Goal: Task Accomplishment & Management: Use online tool/utility

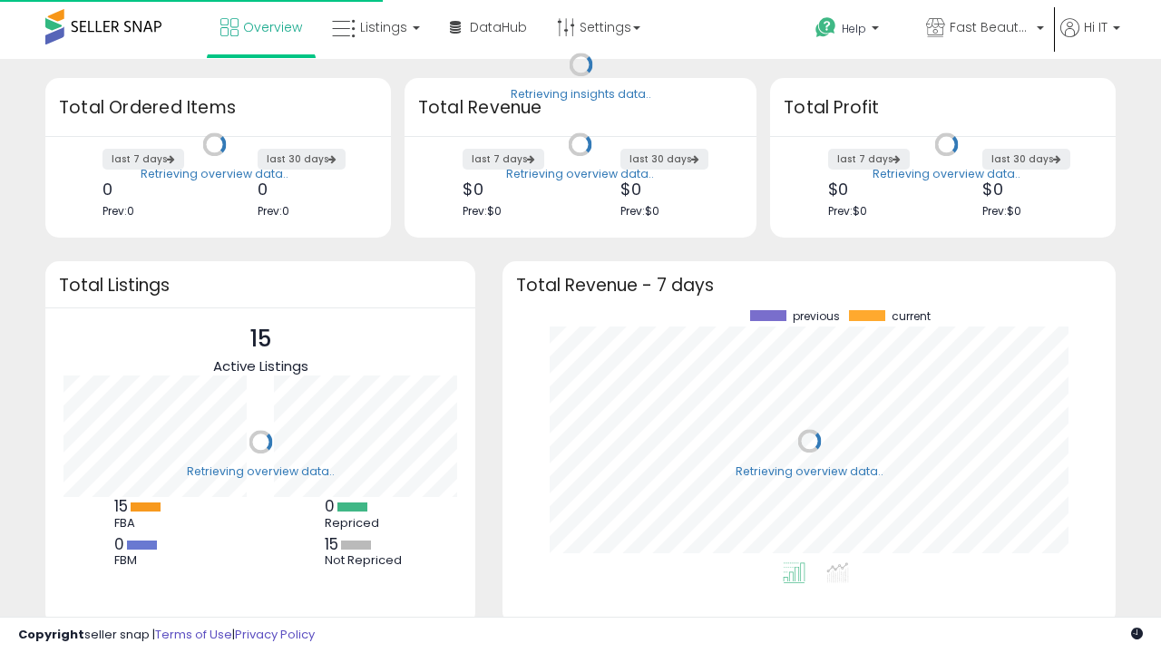
scroll to position [252, 577]
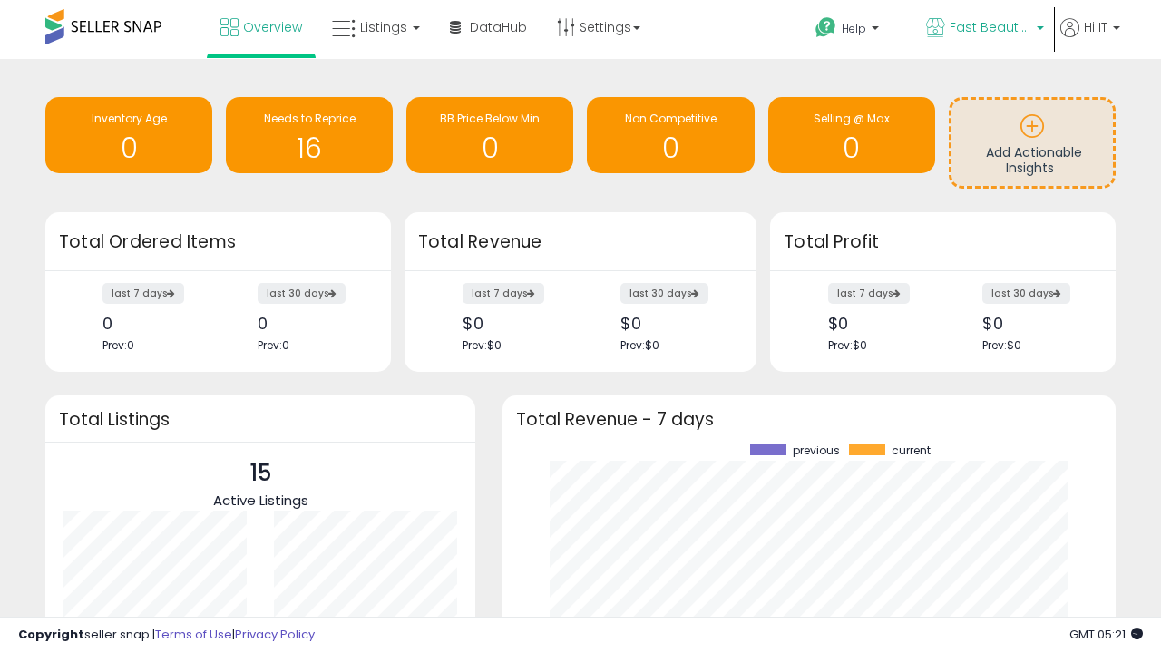
click at [983, 29] on span "Fast Beauty ([GEOGRAPHIC_DATA])" at bounding box center [991, 27] width 82 height 18
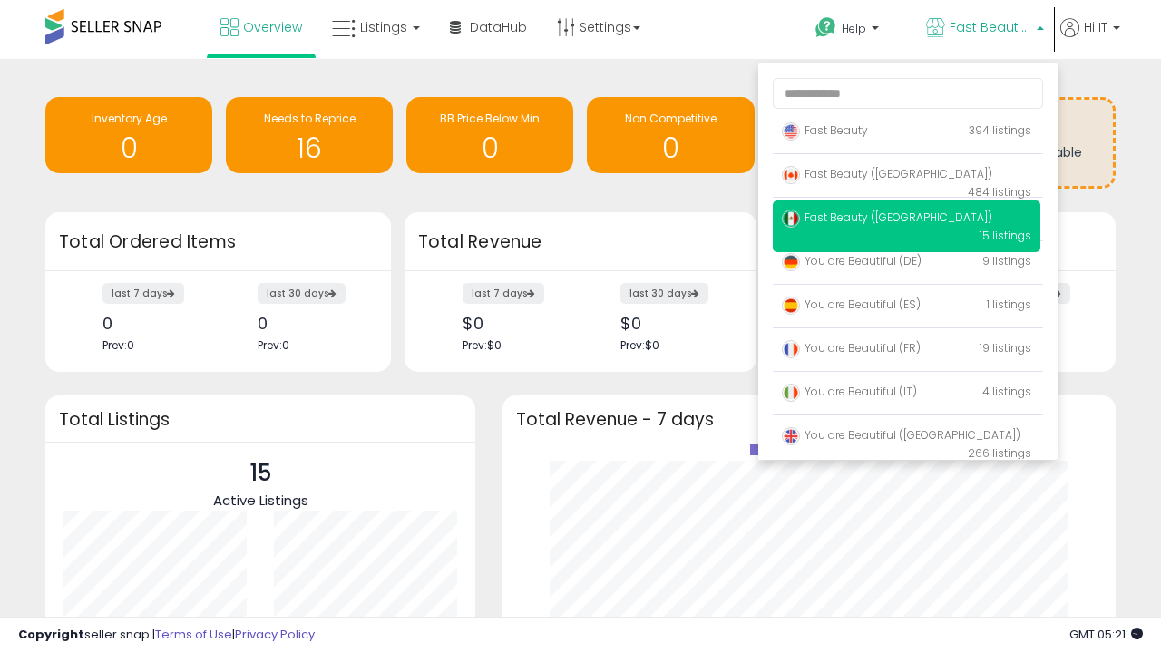
click at [906, 438] on span "You are Beautiful ([GEOGRAPHIC_DATA])" at bounding box center [901, 434] width 239 height 15
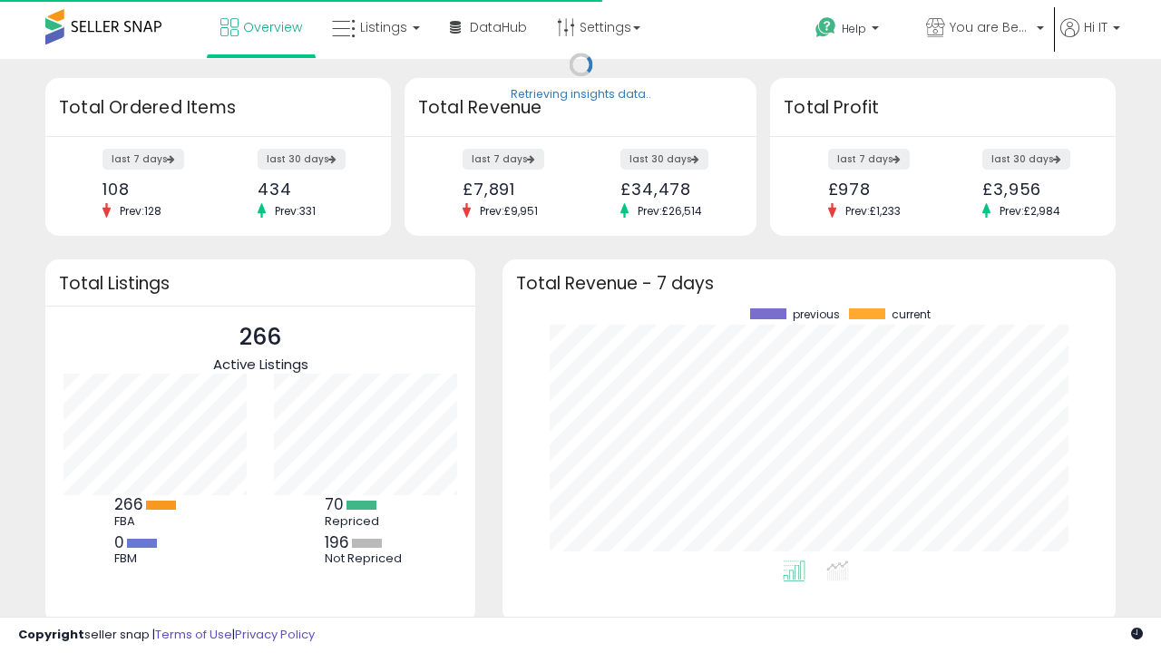
scroll to position [252, 577]
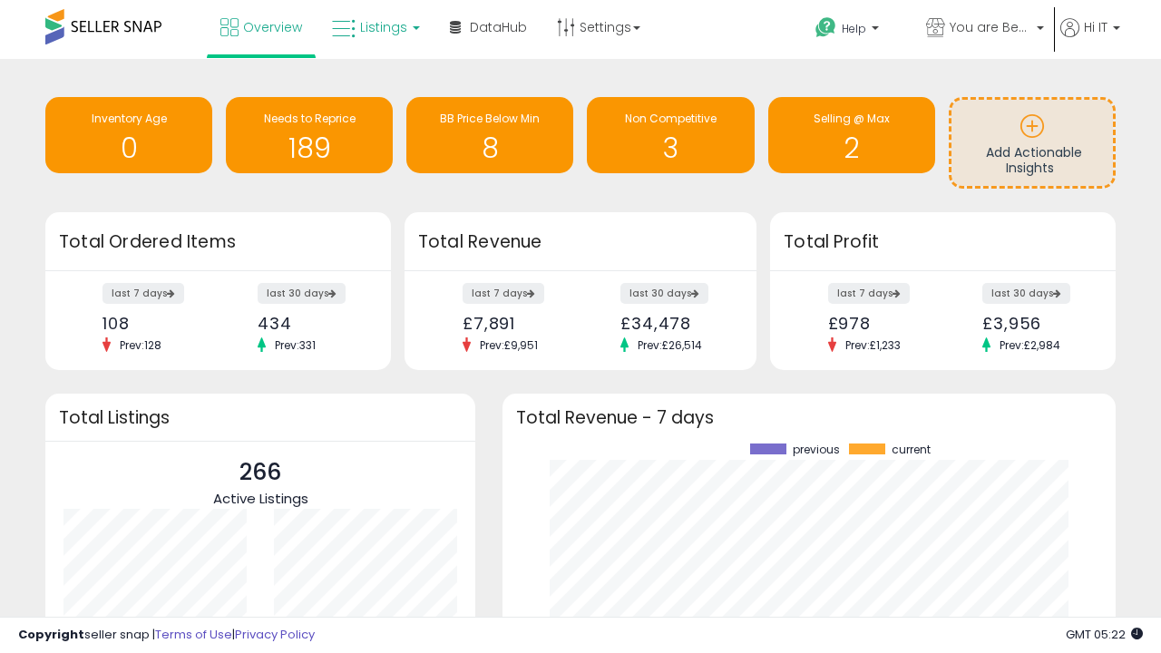
click at [374, 27] on span "Listings" at bounding box center [383, 27] width 47 height 18
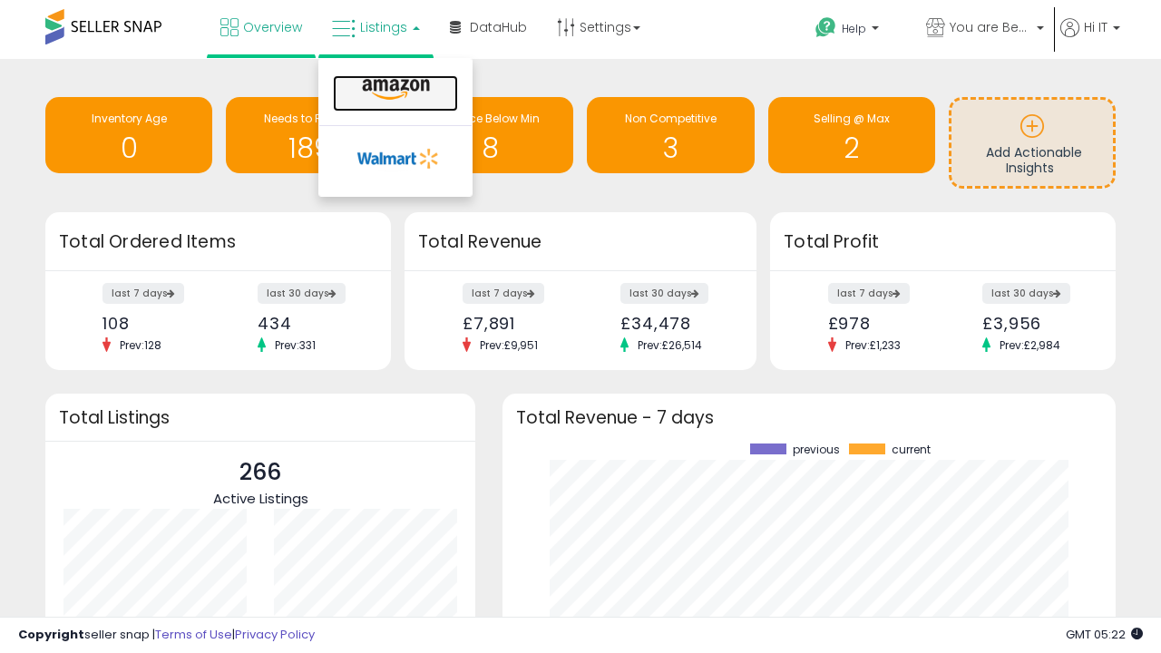
click at [394, 90] on icon at bounding box center [395, 90] width 79 height 24
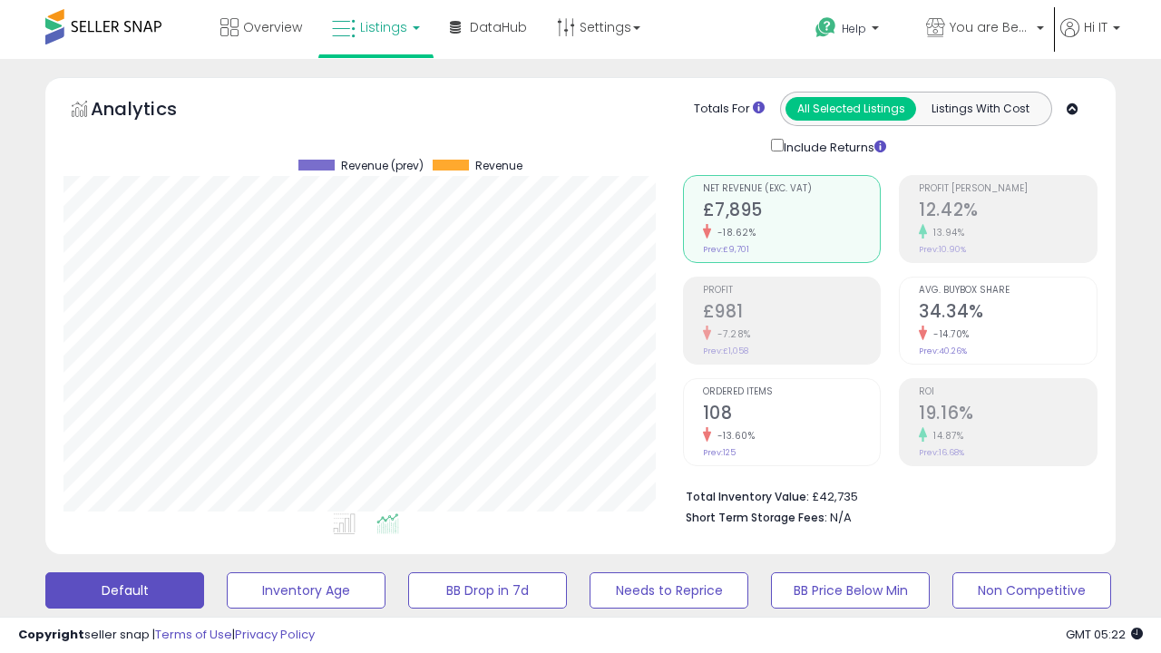
scroll to position [493, 0]
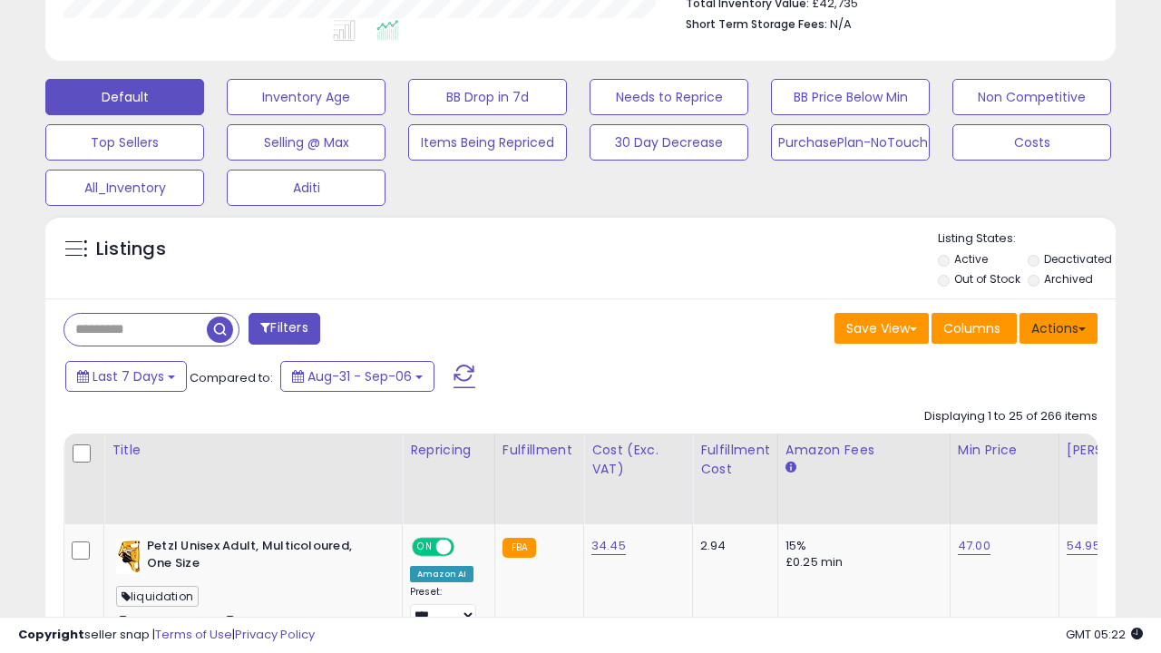
click at [1058, 327] on button "Actions" at bounding box center [1058, 328] width 78 height 31
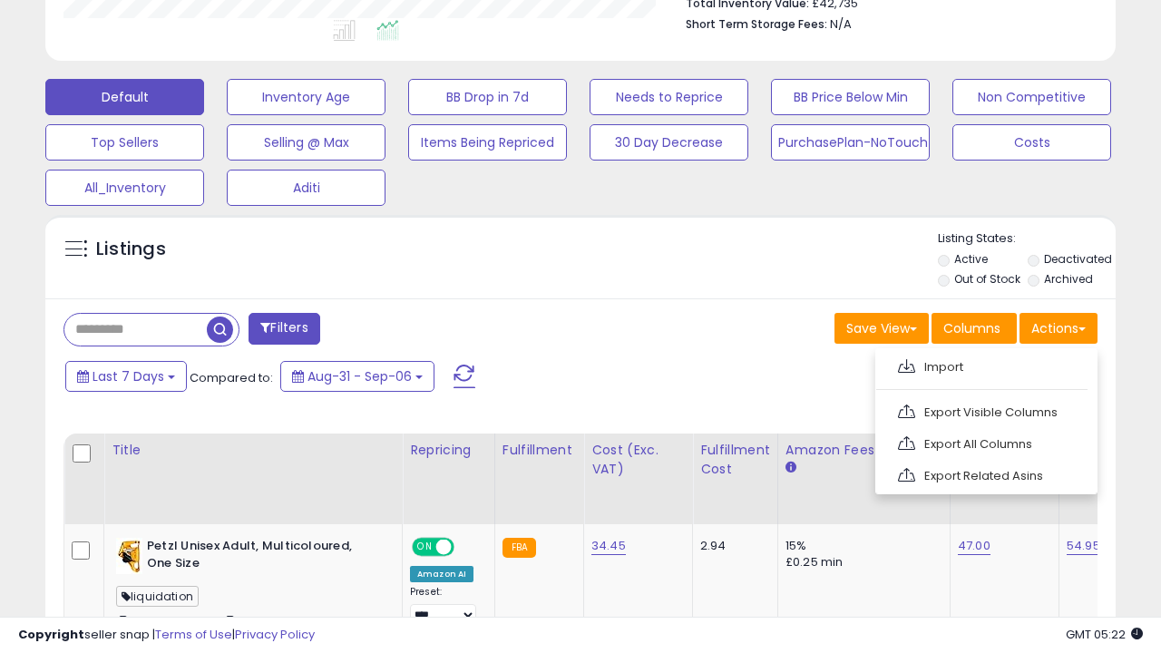
click at [906, 364] on span at bounding box center [906, 366] width 17 height 14
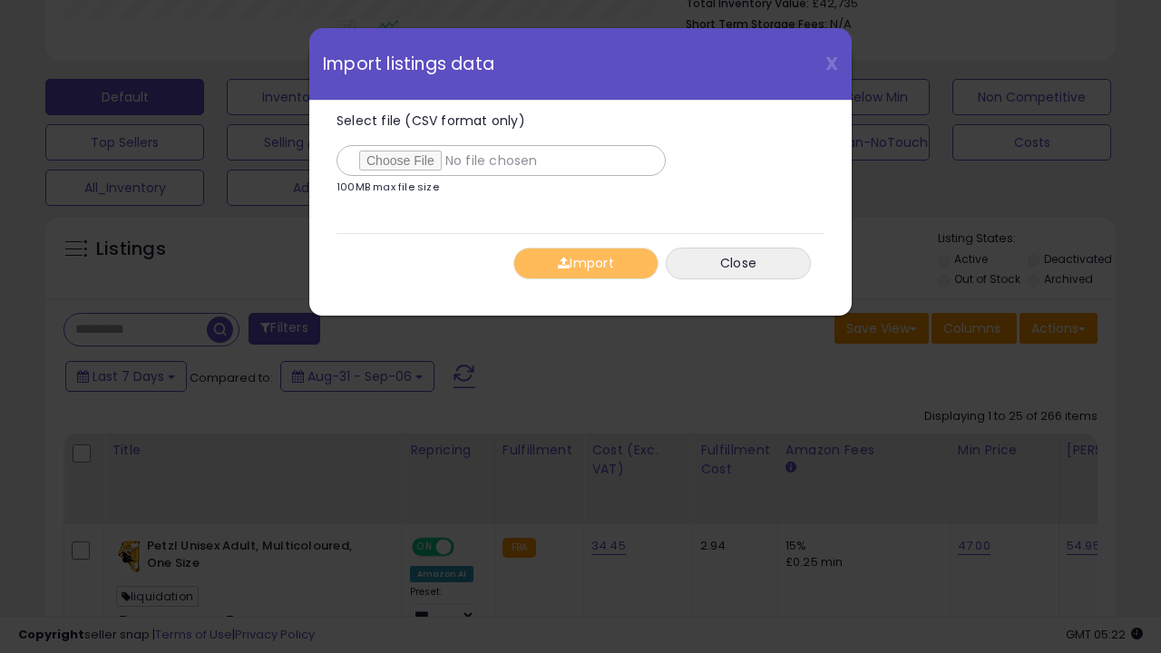
type input "**********"
click at [585, 263] on button "Import" at bounding box center [585, 264] width 145 height 32
